Goal: Task Accomplishment & Management: Use online tool/utility

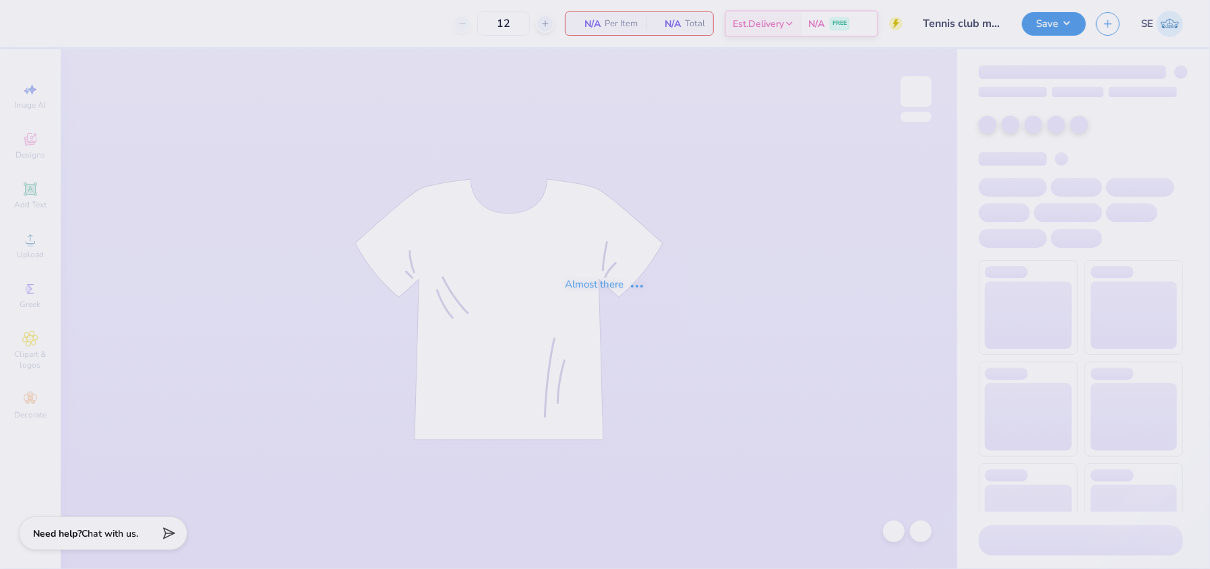
type input "Tennis club merch"
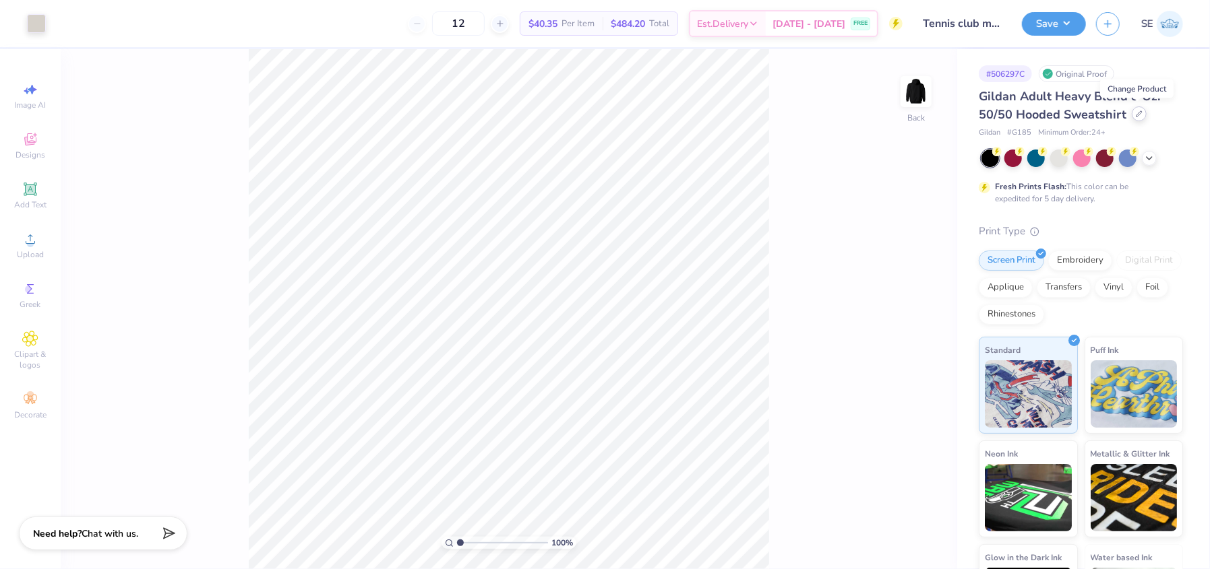
click at [1136, 112] on icon at bounding box center [1139, 114] width 7 height 7
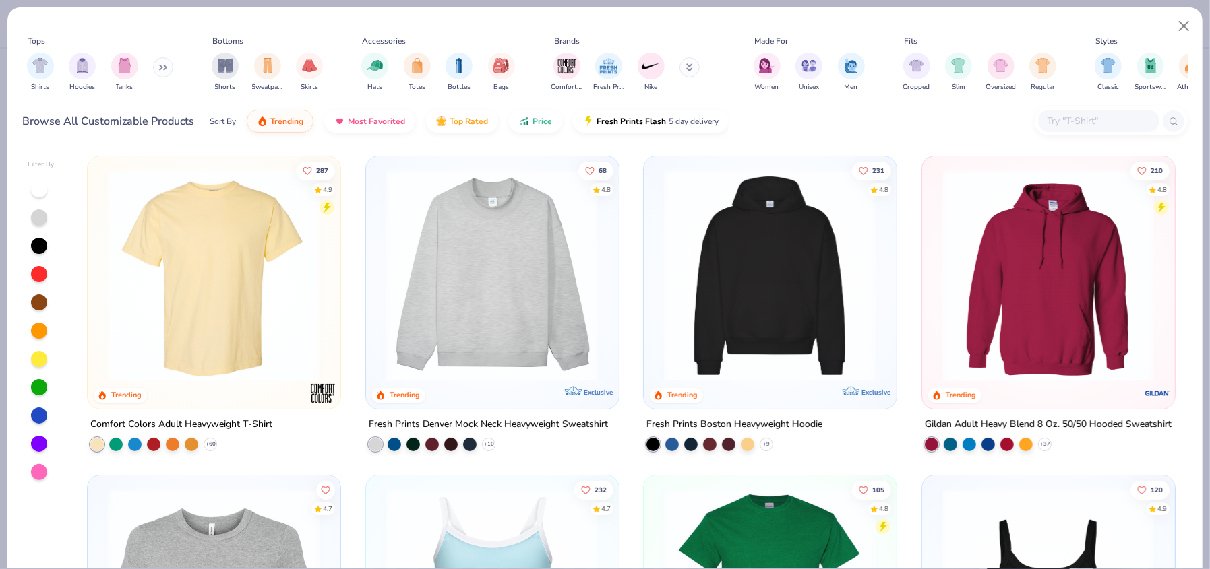
click at [1084, 117] on input "text" at bounding box center [1098, 121] width 104 height 16
click at [214, 299] on img at bounding box center [213, 276] width 225 height 212
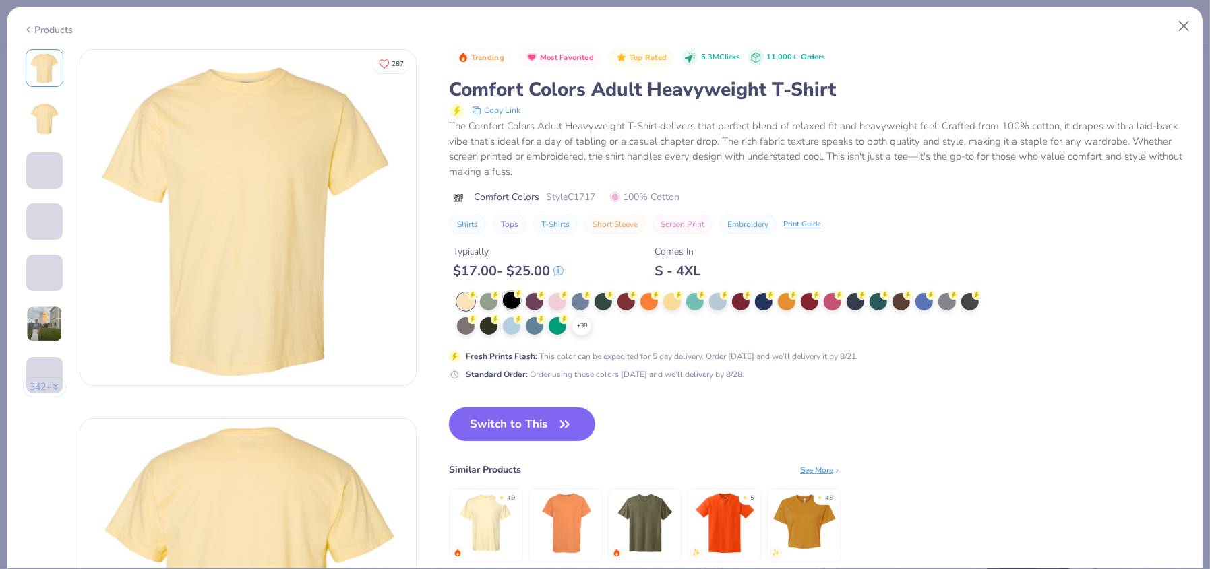
click at [510, 299] on div at bounding box center [512, 301] width 18 height 18
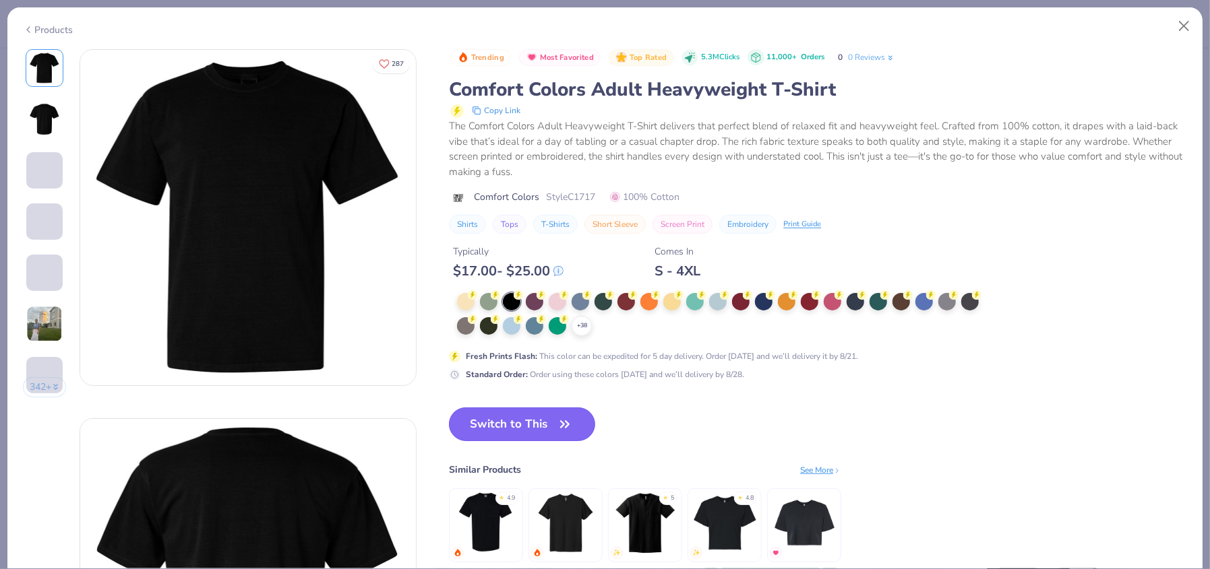
click at [515, 429] on button "Switch to This" at bounding box center [522, 425] width 146 height 34
click at [538, 426] on button "Switch to This" at bounding box center [522, 425] width 146 height 34
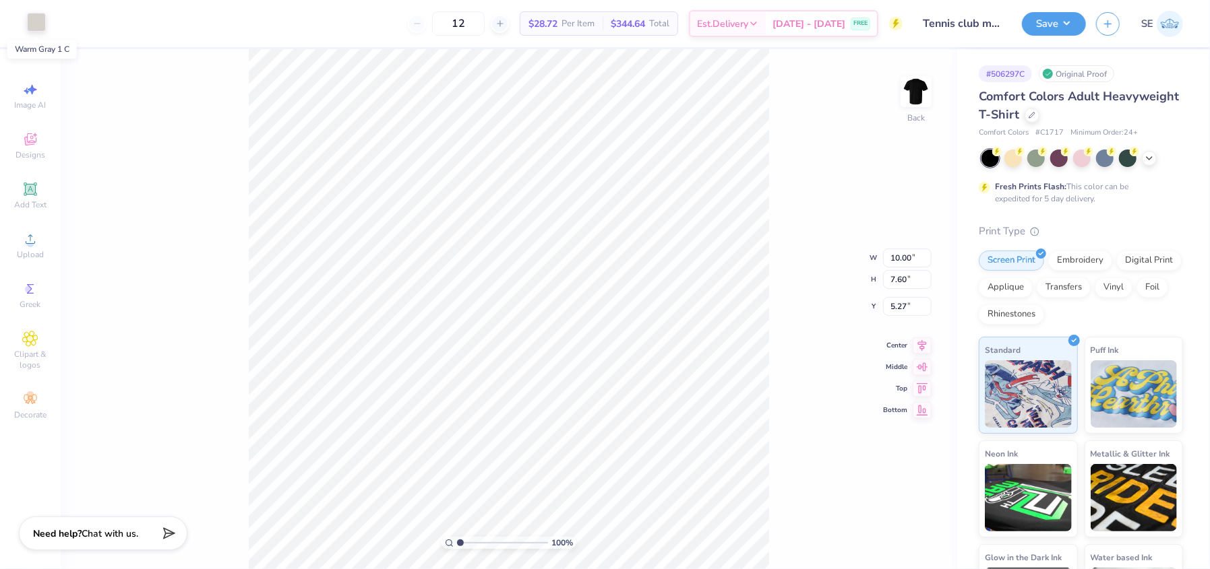
click at [38, 31] on div at bounding box center [36, 22] width 19 height 19
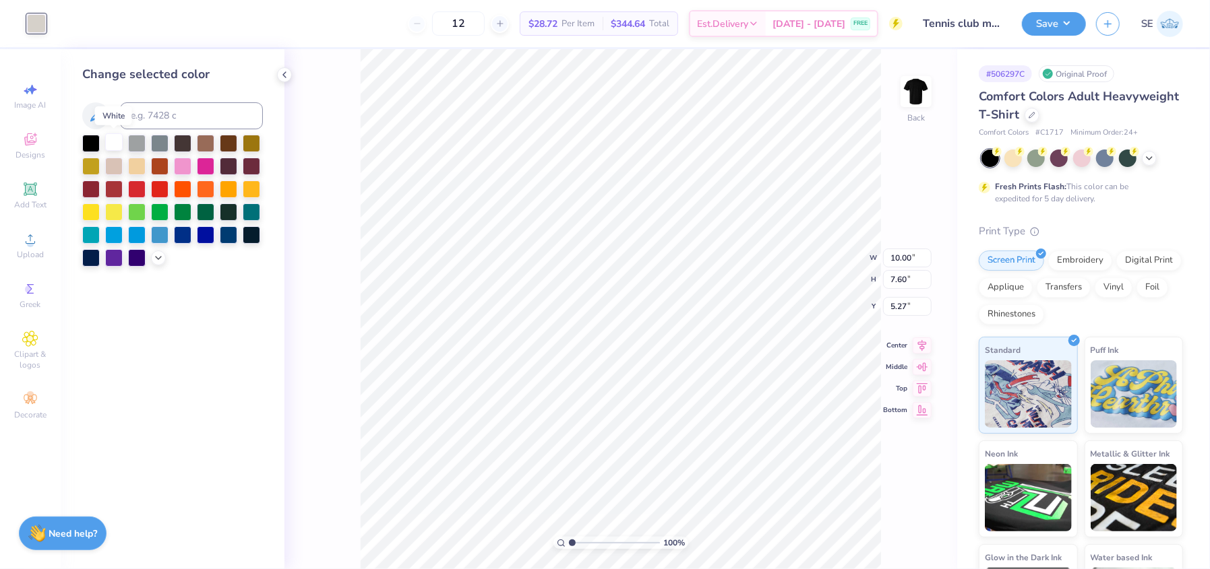
click at [113, 144] on div at bounding box center [114, 142] width 18 height 18
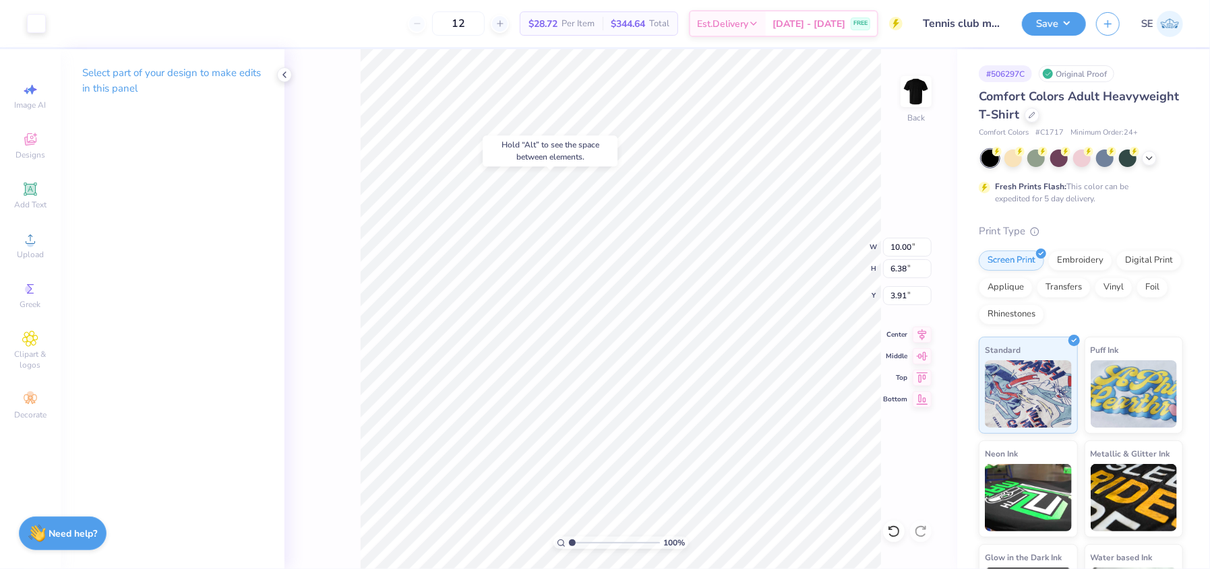
type input "3.91"
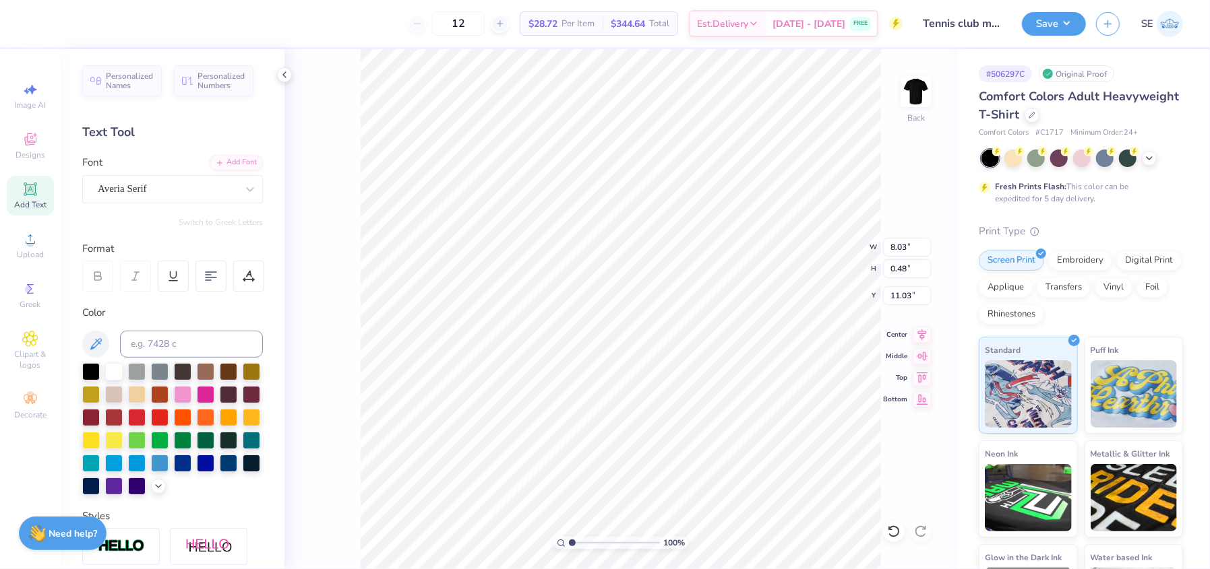
type input "11.03"
click at [1061, 24] on button "Save" at bounding box center [1054, 22] width 64 height 24
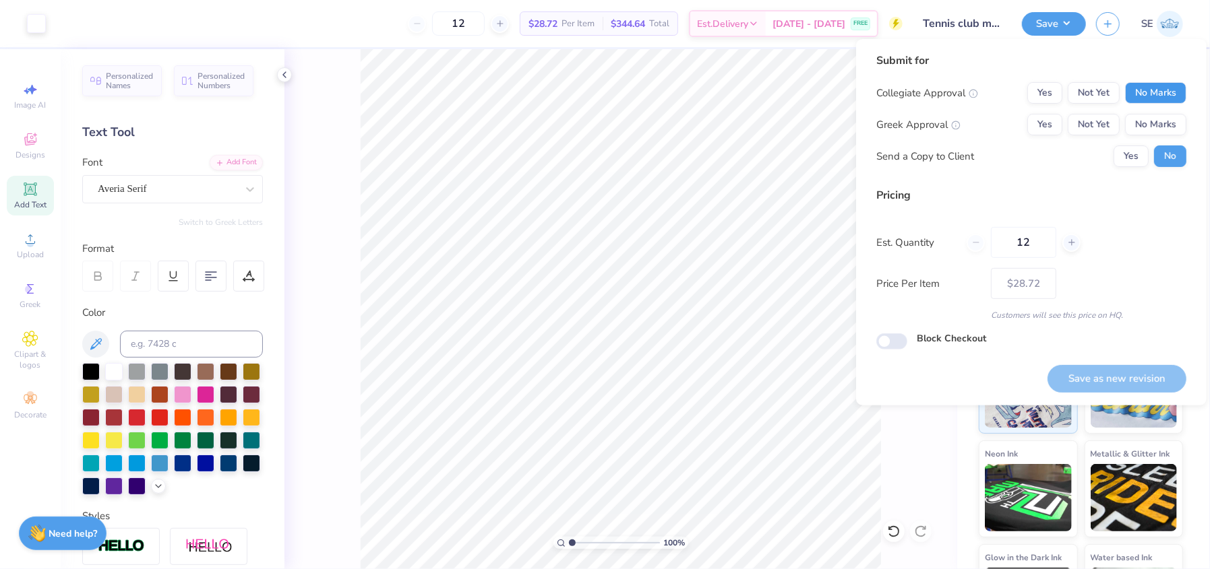
click at [1145, 88] on button "No Marks" at bounding box center [1155, 93] width 61 height 22
click at [1046, 88] on button "Yes" at bounding box center [1044, 93] width 35 height 22
click at [1142, 125] on button "No Marks" at bounding box center [1155, 125] width 61 height 22
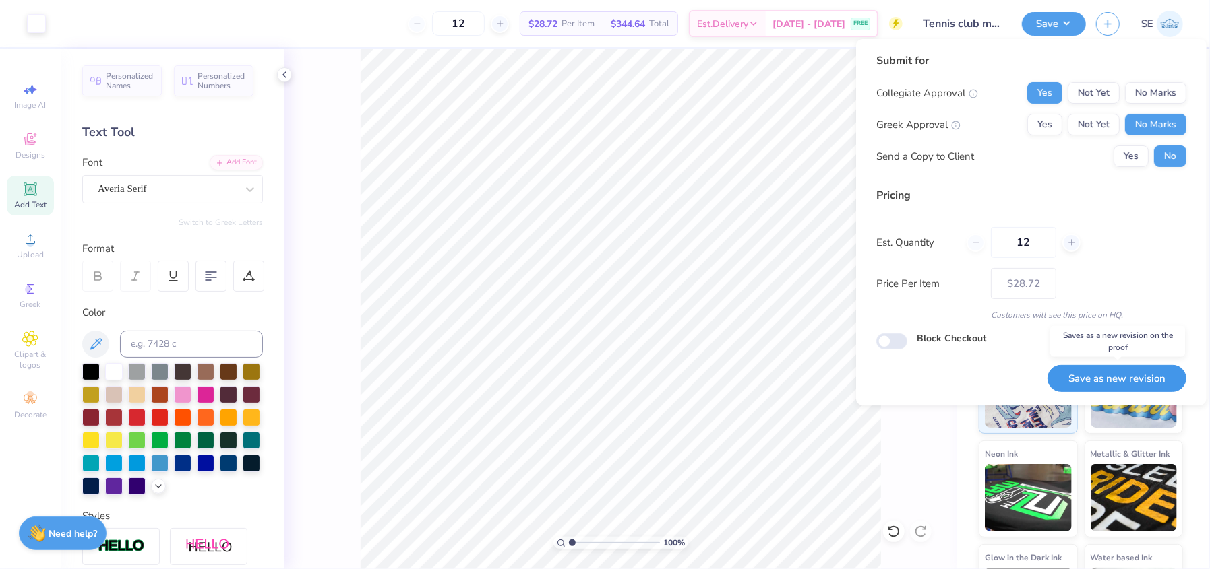
click at [1120, 374] on button "Save as new revision" at bounding box center [1116, 379] width 139 height 28
type input "$28.72"
